Goal: Transaction & Acquisition: Book appointment/travel/reservation

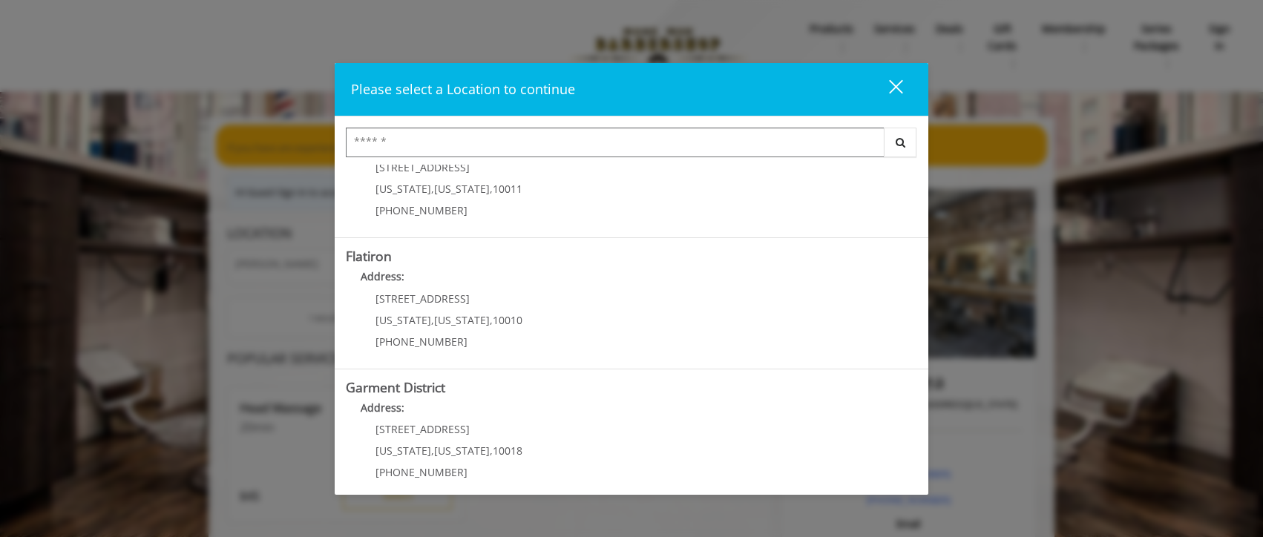
scroll to position [333, 0]
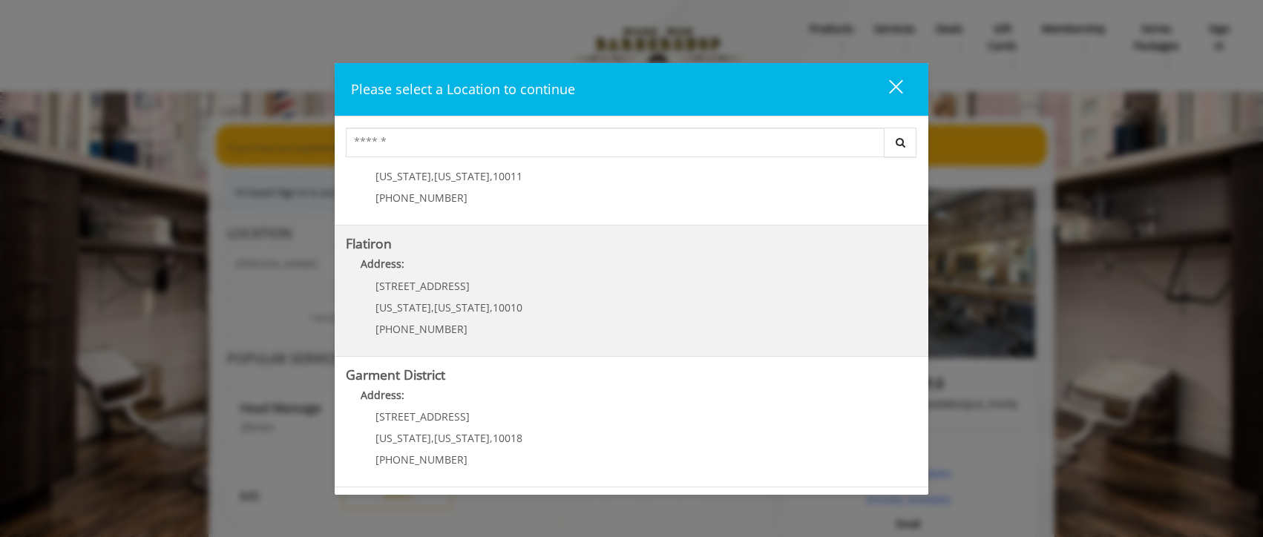
click at [519, 292] on "Flatiron Address: [STREET_ADDRESS][US_STATE][US_STATE] (917) 475-1765" at bounding box center [632, 291] width 572 height 108
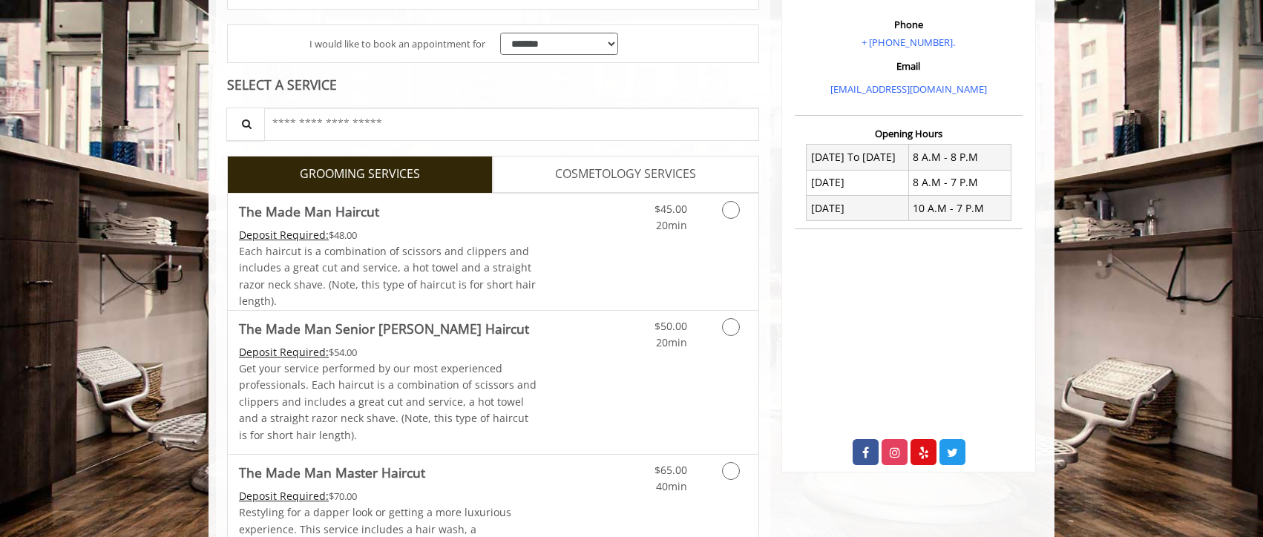
scroll to position [278, 0]
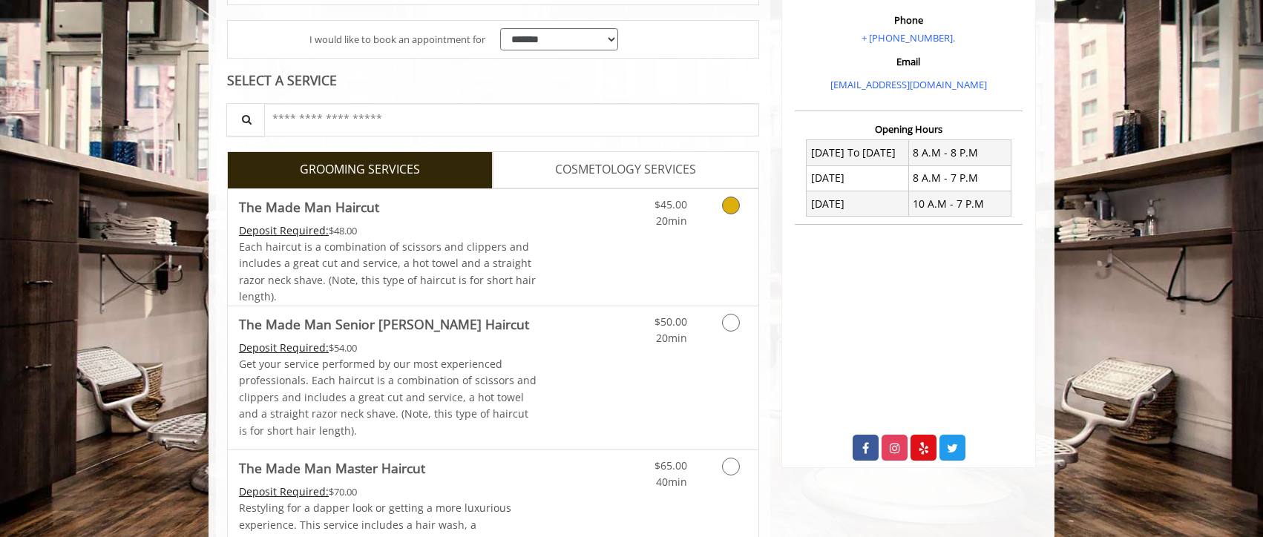
click at [728, 199] on icon "Grooming services" at bounding box center [731, 206] width 18 height 18
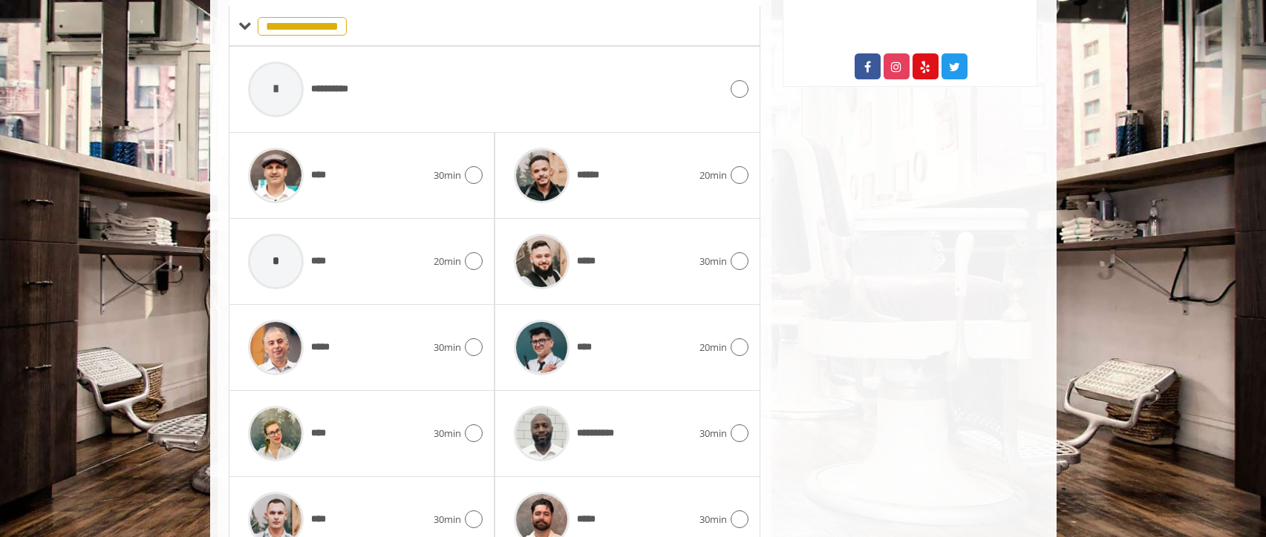
scroll to position [738, 0]
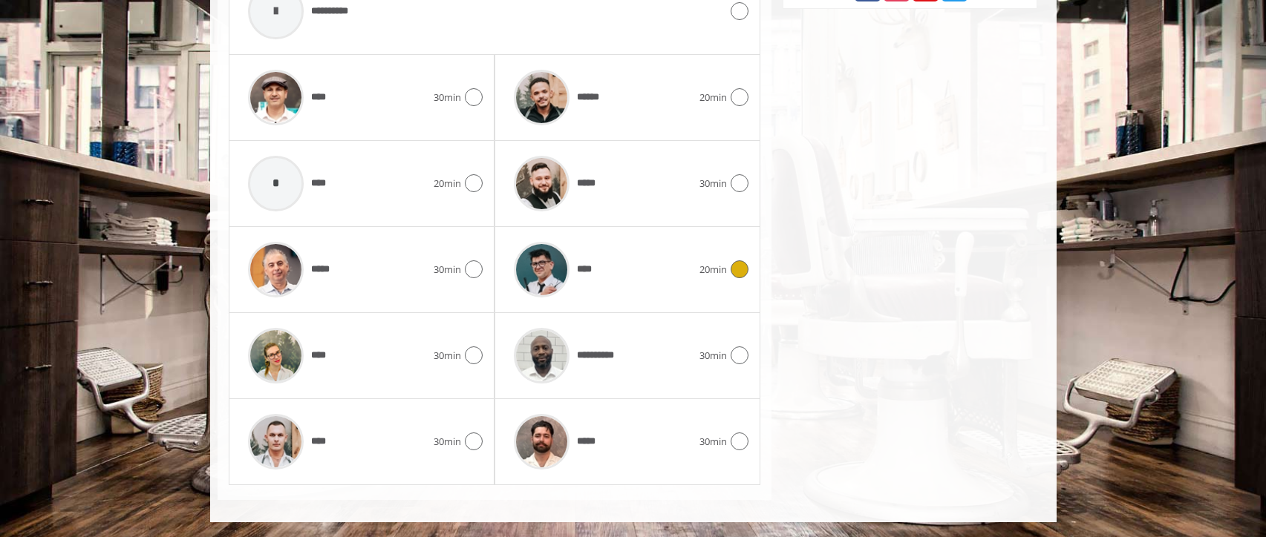
click at [737, 272] on icon at bounding box center [739, 270] width 18 height 18
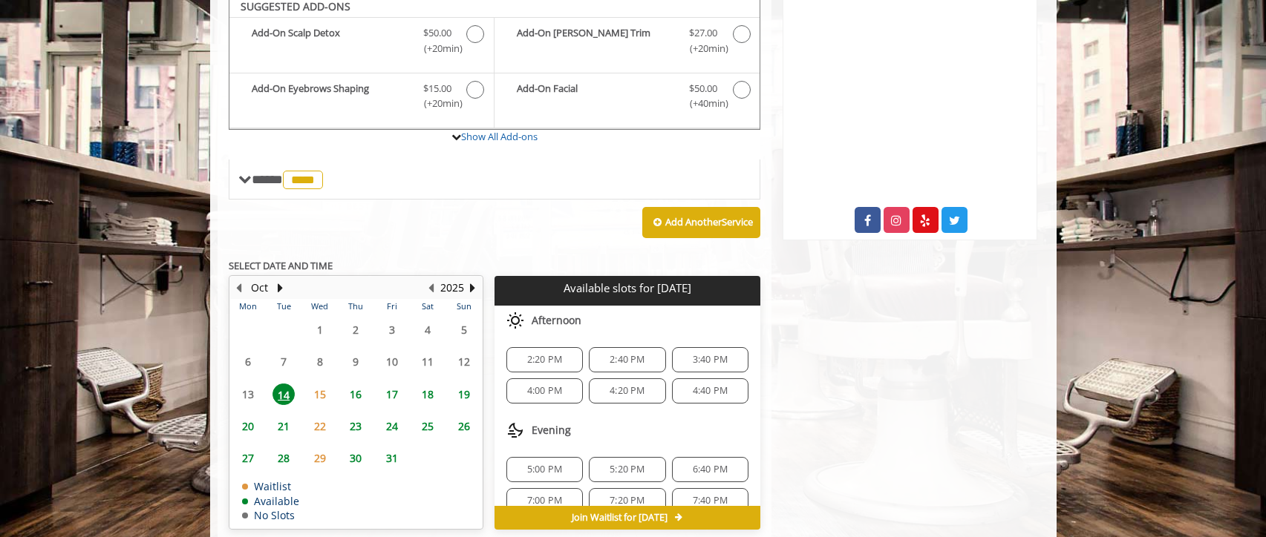
scroll to position [500, 0]
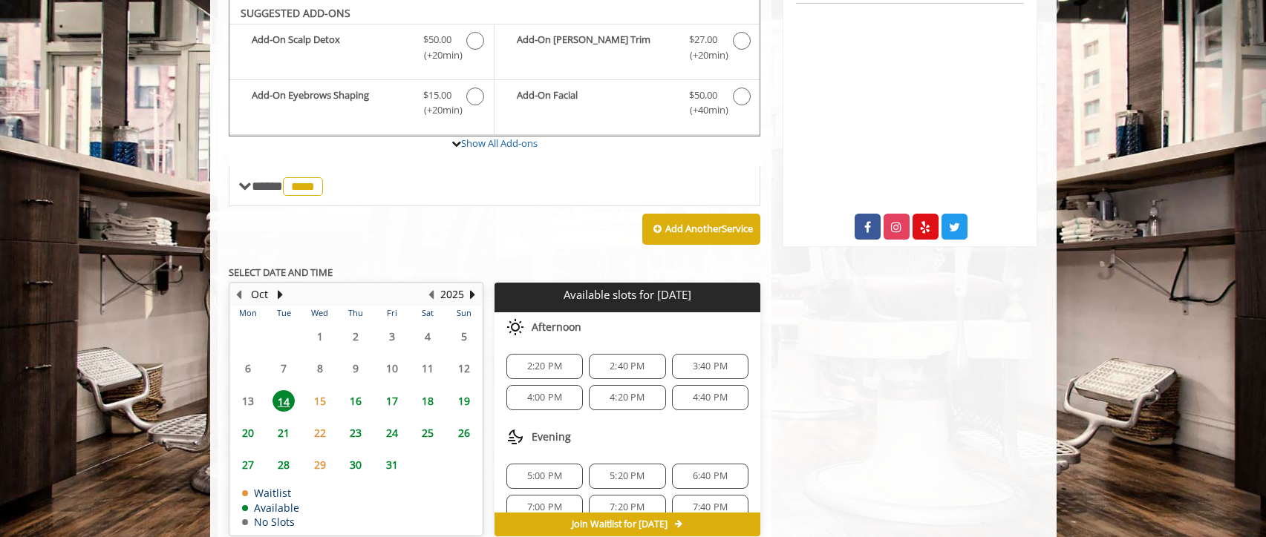
click at [284, 401] on span "14" at bounding box center [283, 401] width 22 height 22
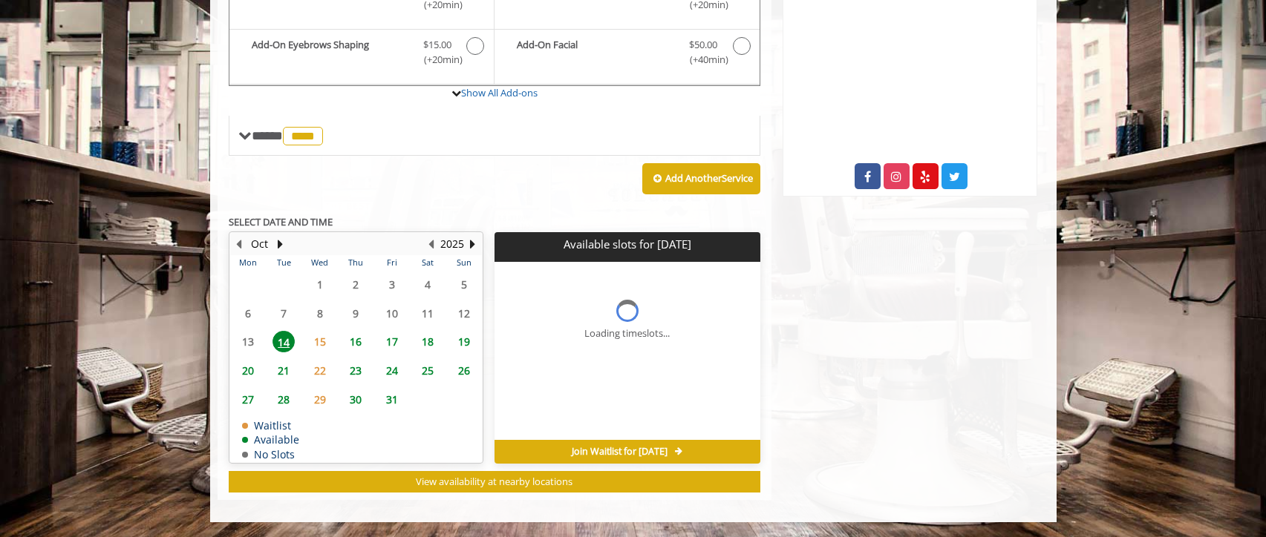
scroll to position [572, 0]
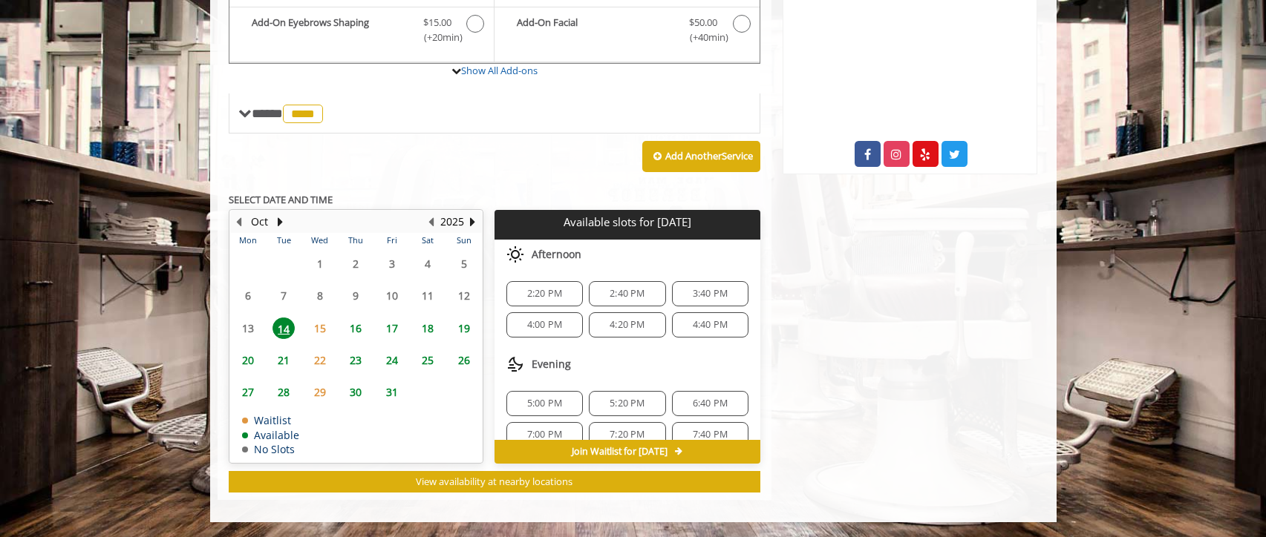
click at [560, 319] on span "4:00 PM" at bounding box center [544, 325] width 35 height 12
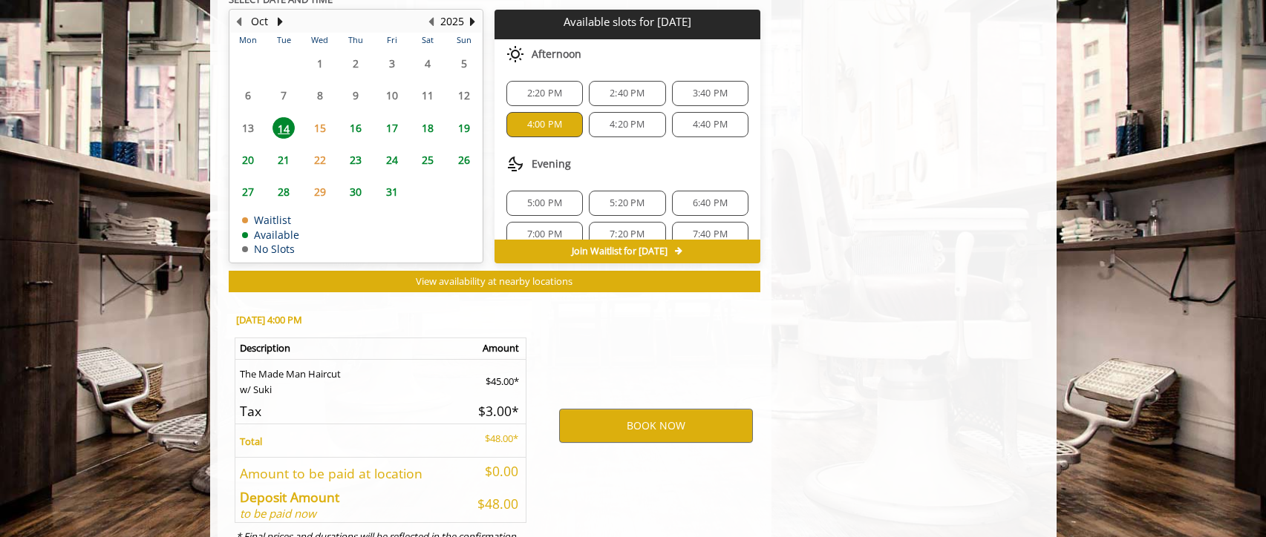
scroll to position [840, 0]
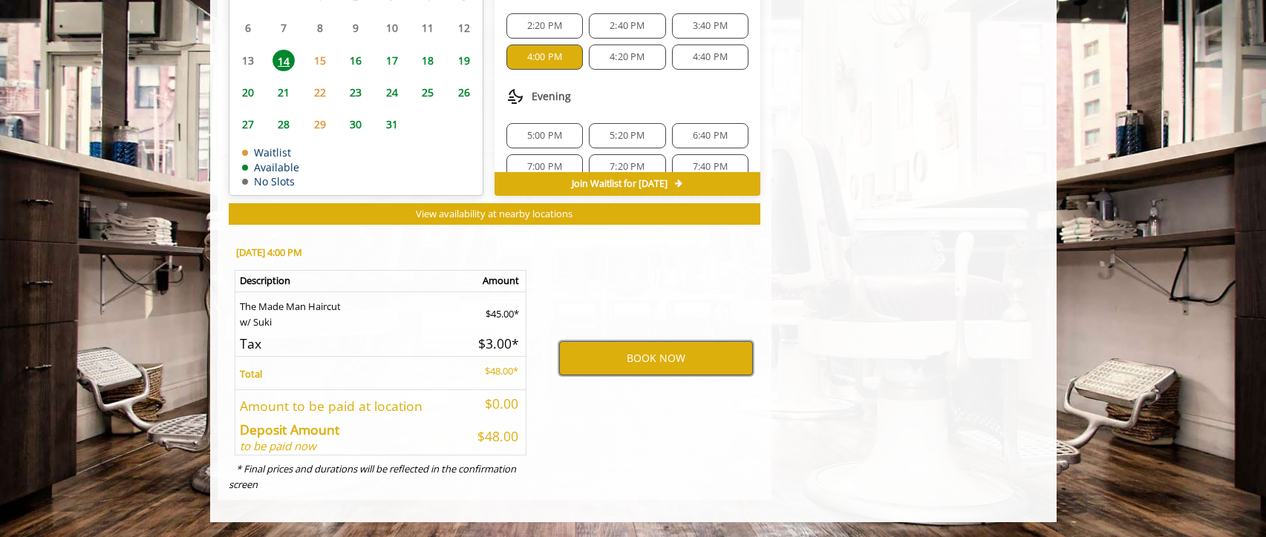
click at [680, 362] on button "BOOK NOW" at bounding box center [656, 358] width 194 height 34
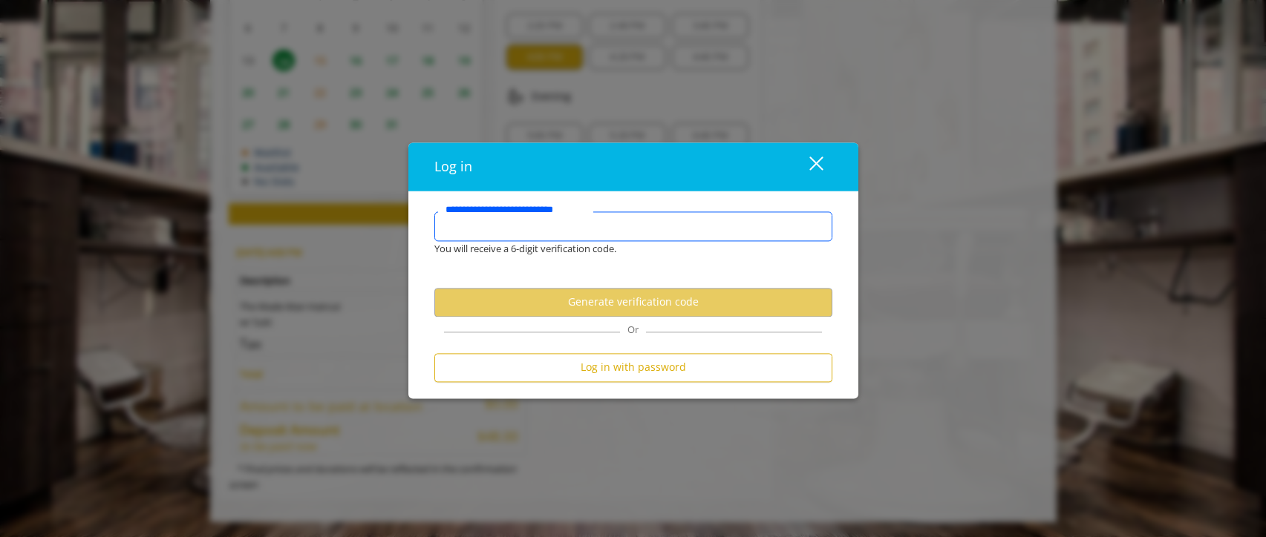
click at [598, 223] on input "**********" at bounding box center [633, 227] width 398 height 30
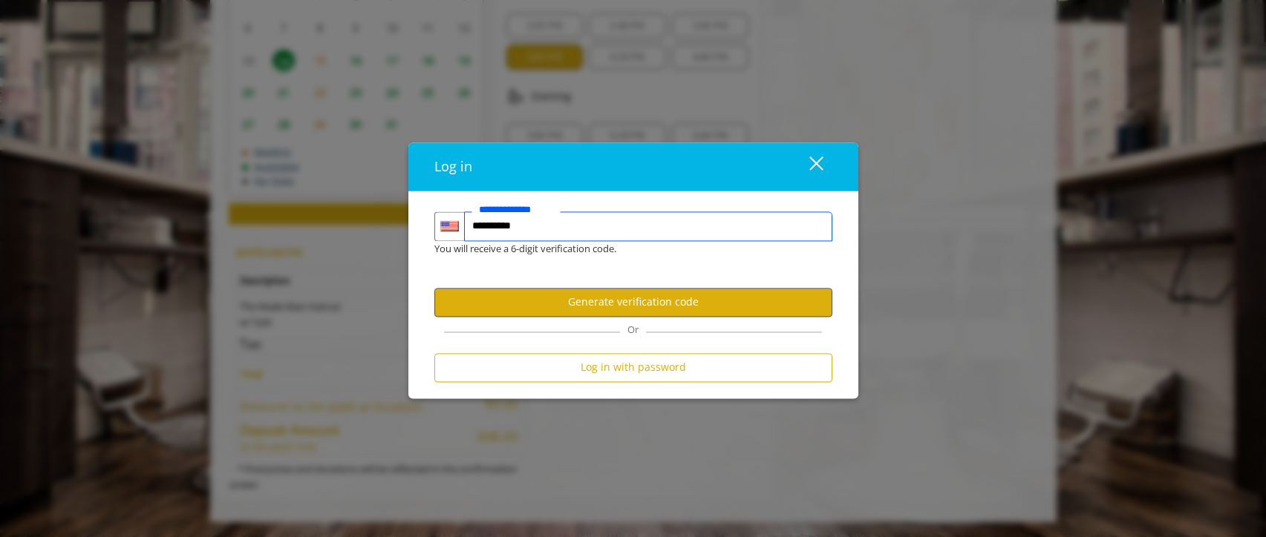
type input "**********"
click at [623, 294] on button "Generate verification code" at bounding box center [633, 302] width 398 height 29
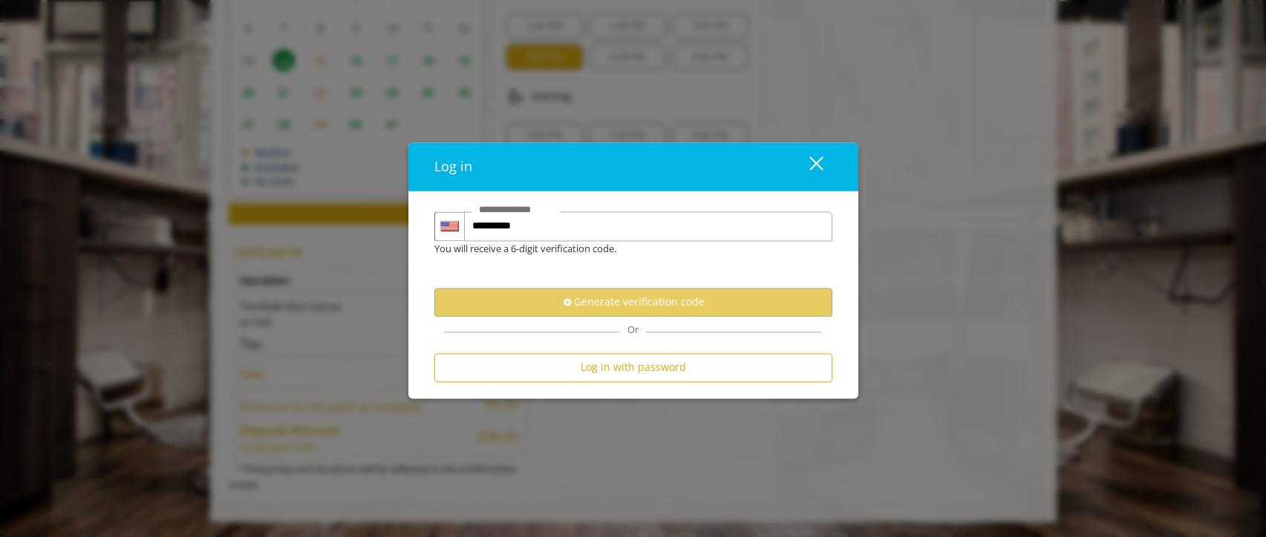
scroll to position [0, 0]
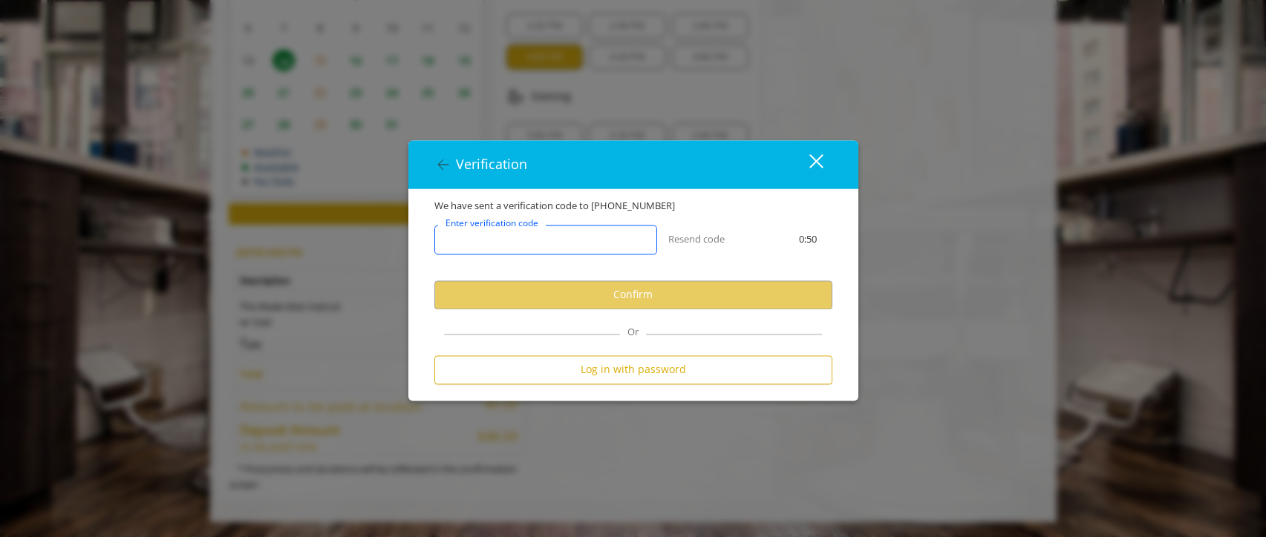
click at [575, 239] on input "Enter verification code" at bounding box center [545, 240] width 223 height 30
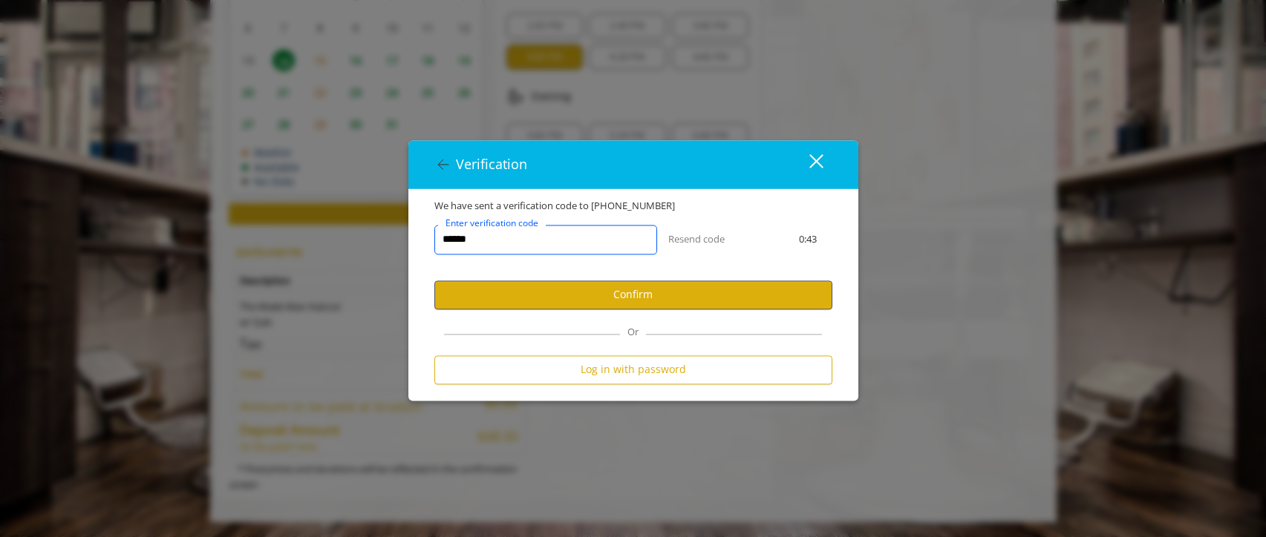
type input "******"
click at [644, 294] on button "Confirm" at bounding box center [633, 295] width 398 height 29
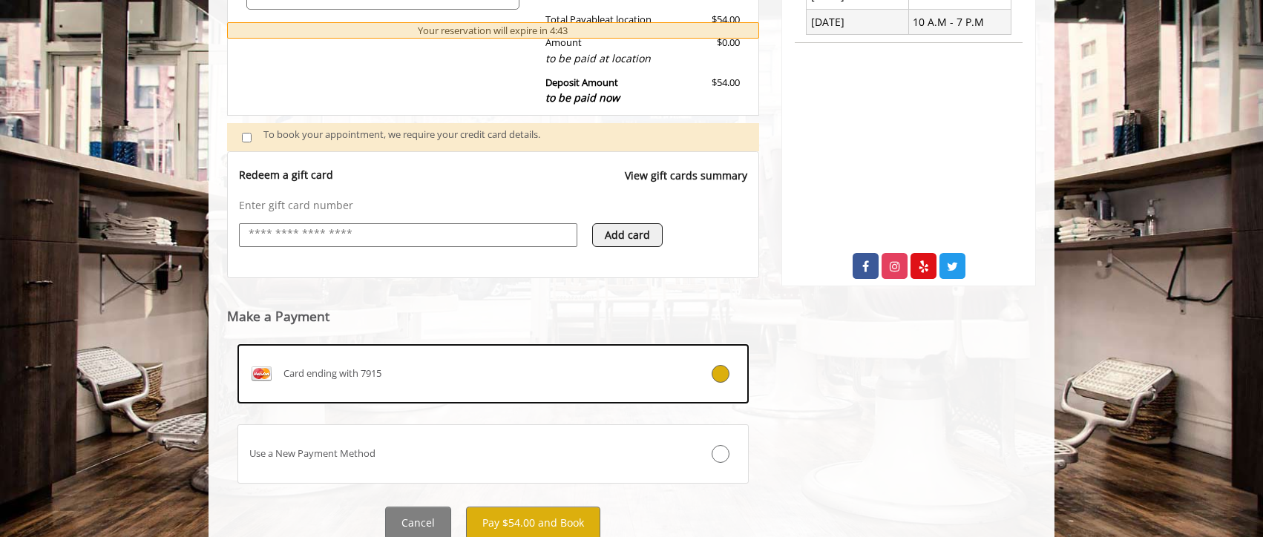
scroll to position [515, 0]
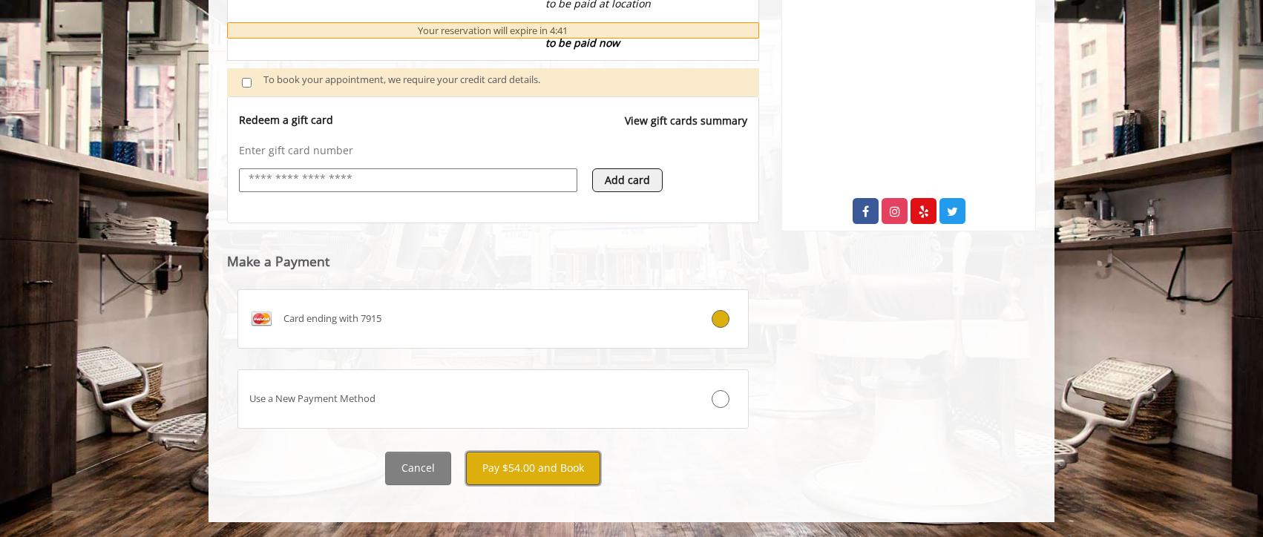
click at [545, 463] on button "Pay $54.00 and Book" at bounding box center [533, 468] width 134 height 33
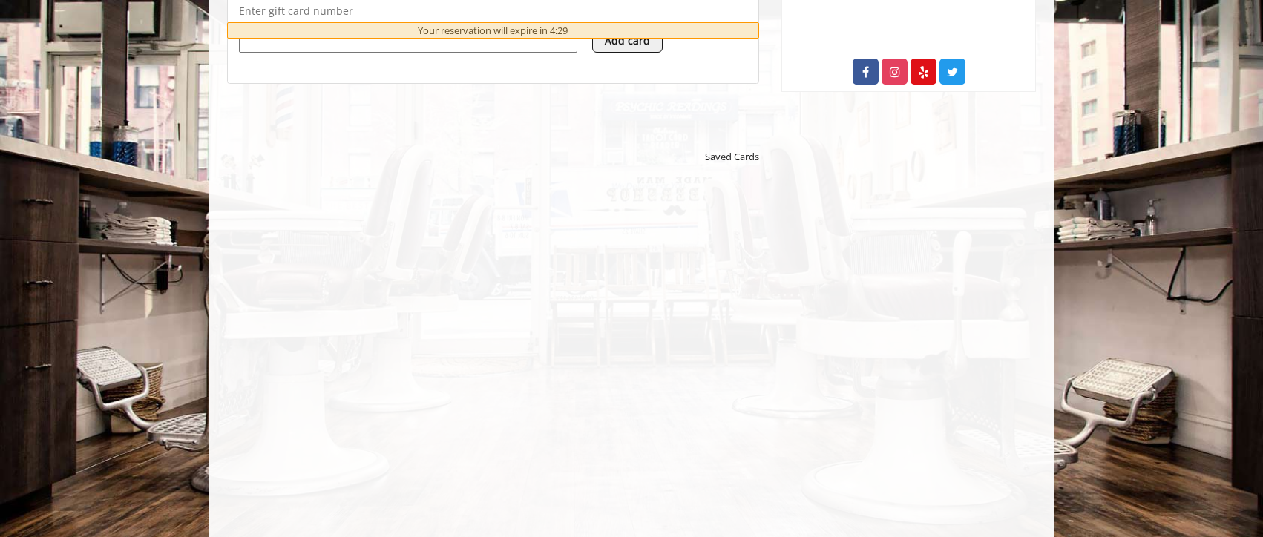
scroll to position [658, 0]
